Goal: Navigation & Orientation: Find specific page/section

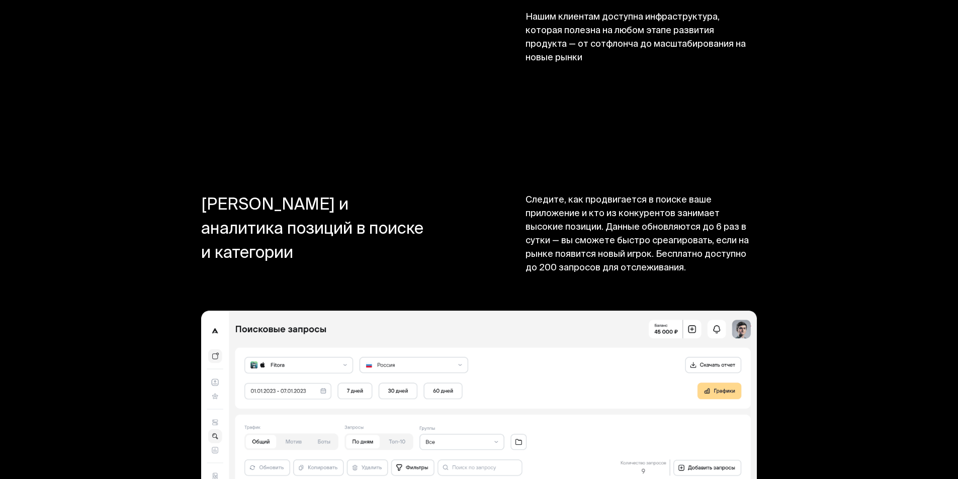
scroll to position [7943, 0]
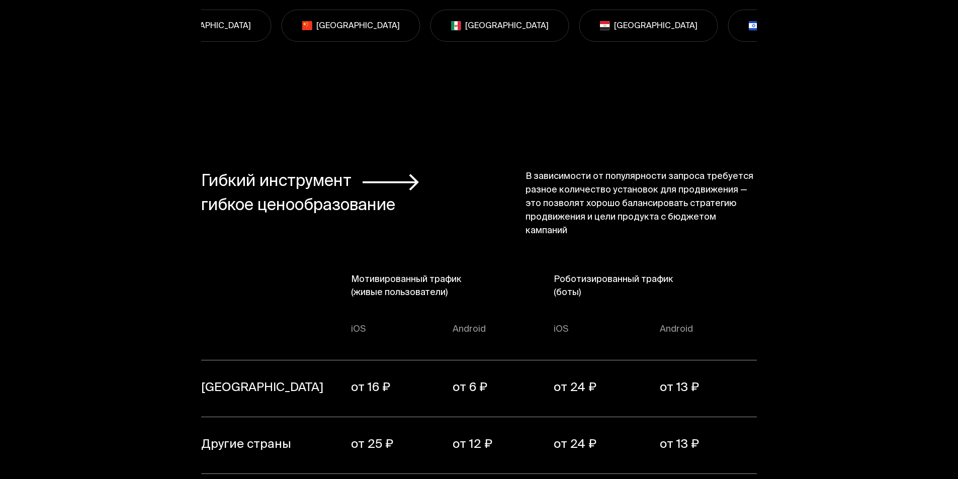
scroll to position [6788, 0]
